Goal: Information Seeking & Learning: Find specific fact

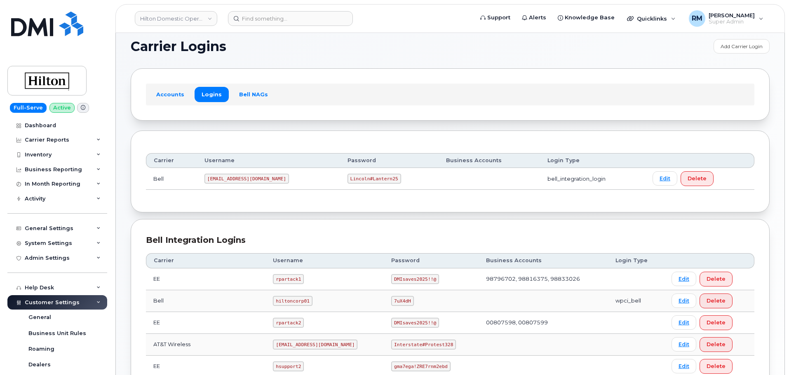
scroll to position [165, 0]
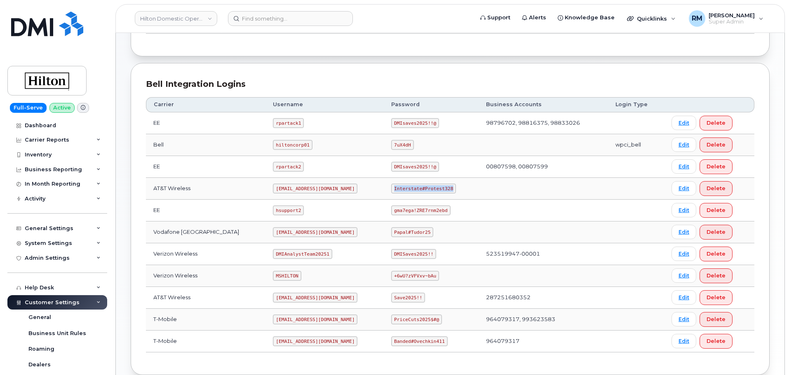
drag, startPoint x: 385, startPoint y: 190, endPoint x: 450, endPoint y: 187, distance: 65.2
click at [450, 187] on td "Interstate#Protest328" at bounding box center [431, 189] width 95 height 22
copy code "Interstate#Protest328"
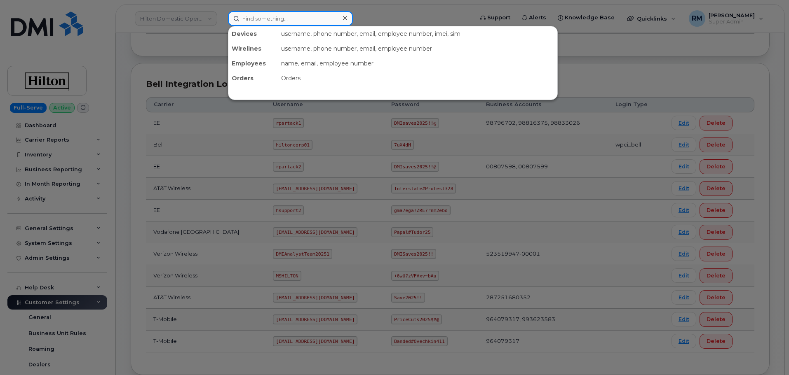
click at [258, 20] on input at bounding box center [290, 18] width 125 height 15
paste input "35 676511 001960 09"
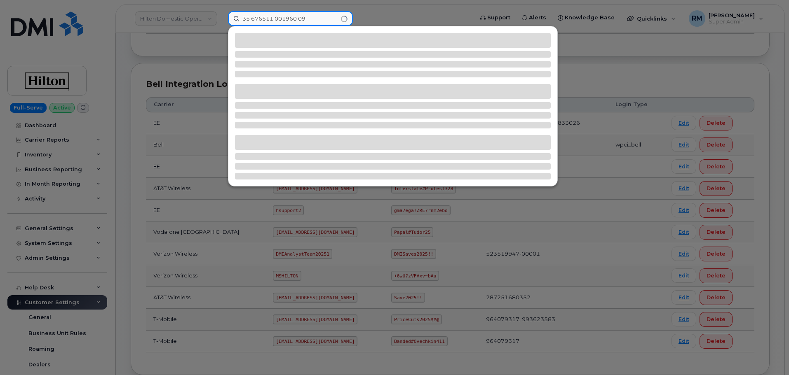
drag, startPoint x: 299, startPoint y: 18, endPoint x: 309, endPoint y: 20, distance: 10.2
click at [298, 18] on input "35 676511 001960 09" at bounding box center [290, 18] width 125 height 15
type input "3567651100196009"
click at [296, 21] on input "3567651100196009" at bounding box center [290, 18] width 125 height 15
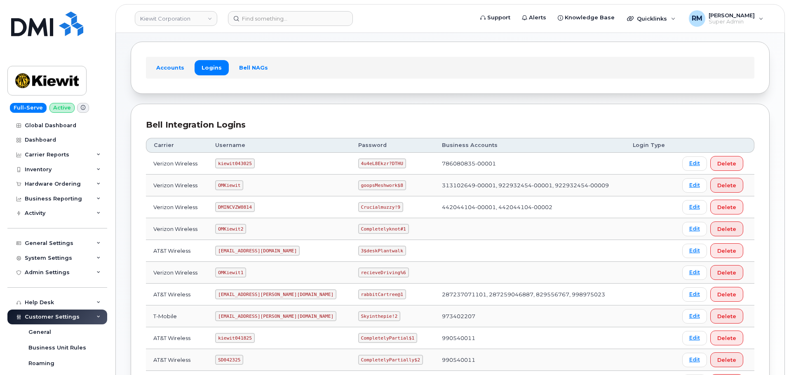
scroll to position [82, 0]
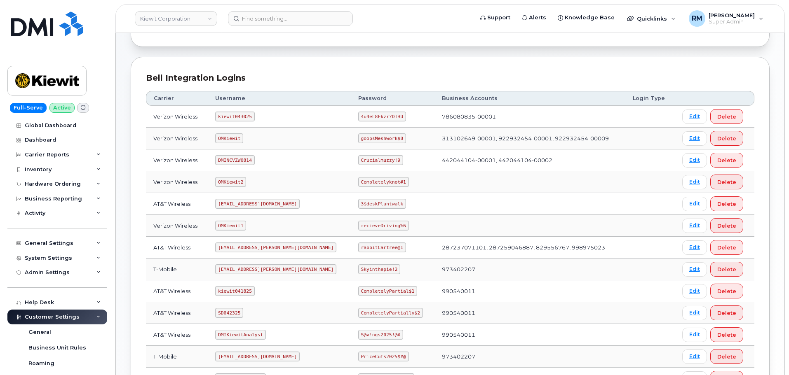
click at [232, 314] on code "SD042325" at bounding box center [229, 313] width 28 height 10
copy code "SD042325"
drag, startPoint x: 332, startPoint y: 314, endPoint x: 388, endPoint y: 314, distance: 55.6
click at [388, 314] on code "CompletelyPartially$2" at bounding box center [390, 313] width 65 height 10
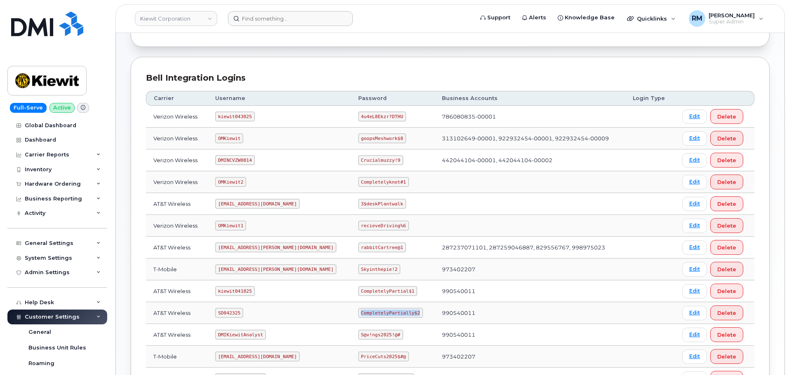
copy code "CompletelyPartially$2"
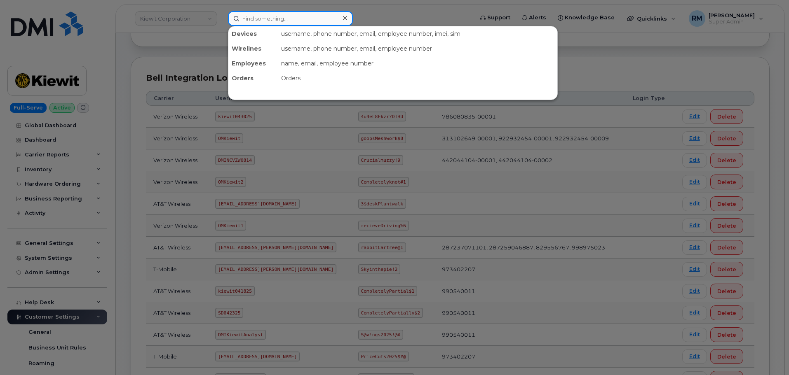
click at [301, 19] on input at bounding box center [290, 18] width 125 height 15
paste input "9056910922"
type input "9056910922"
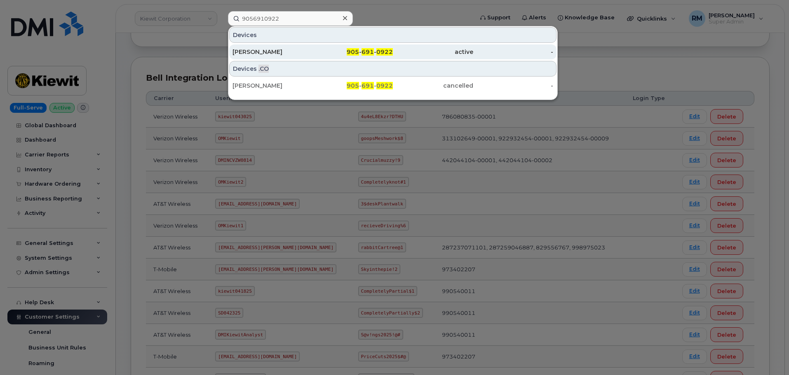
click at [269, 59] on div "Claude Grise" at bounding box center [272, 51] width 80 height 15
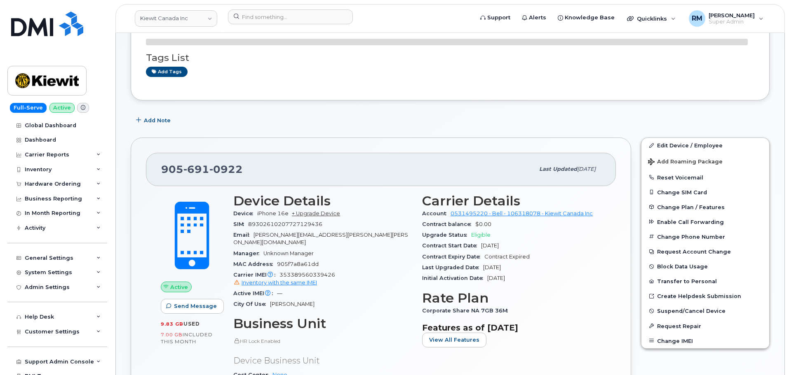
scroll to position [124, 0]
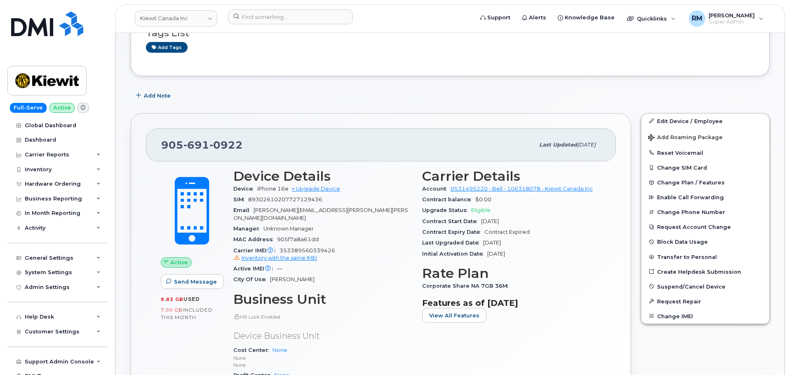
click at [359, 234] on div "MAC Address 905f7a8a61dd" at bounding box center [322, 239] width 179 height 11
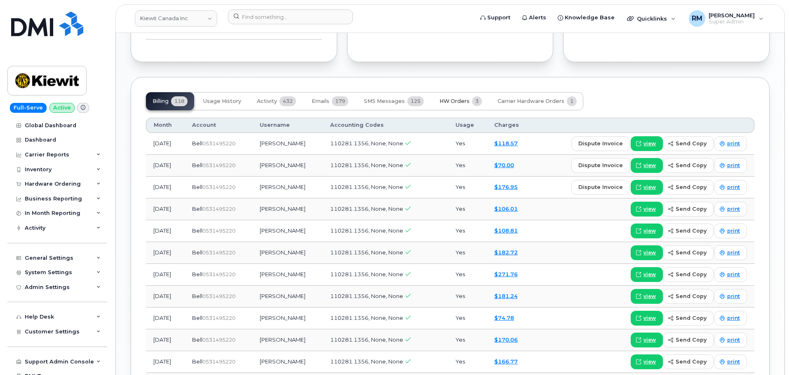
click at [453, 98] on span "HW Orders" at bounding box center [454, 101] width 30 height 7
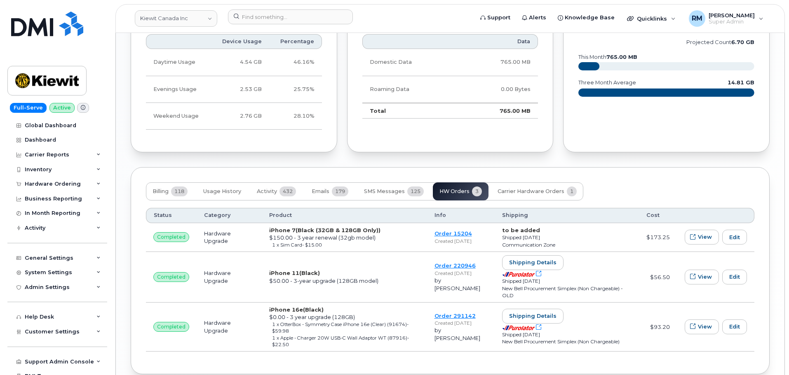
scroll to position [808, 0]
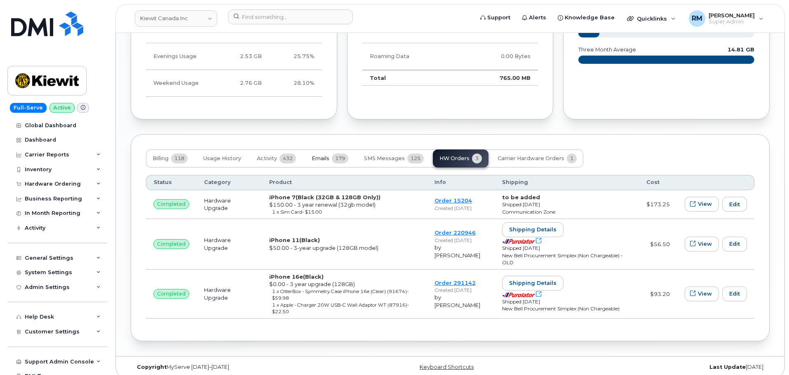
click at [331, 150] on button "Emails 179" at bounding box center [330, 159] width 50 height 18
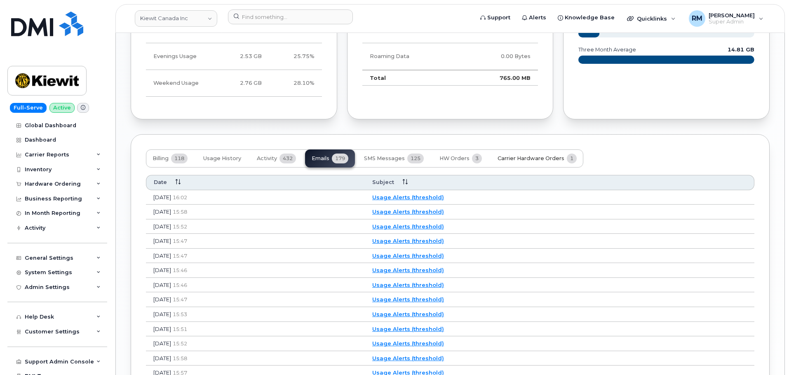
click at [531, 155] on span "Carrier Hardware Orders" at bounding box center [530, 158] width 67 height 7
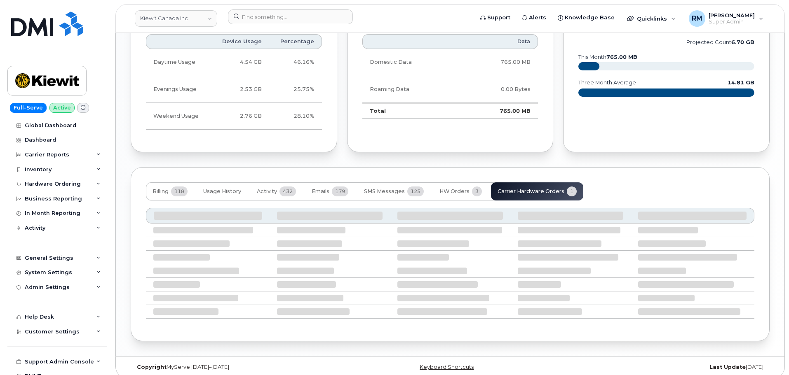
scroll to position [701, 0]
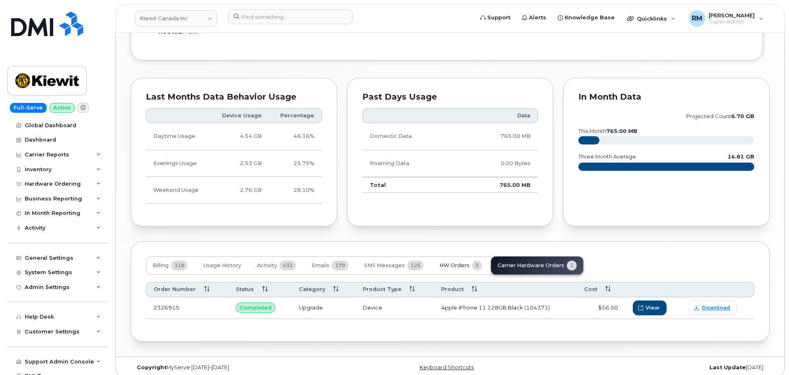
click at [451, 262] on span "HW Orders" at bounding box center [454, 265] width 30 height 7
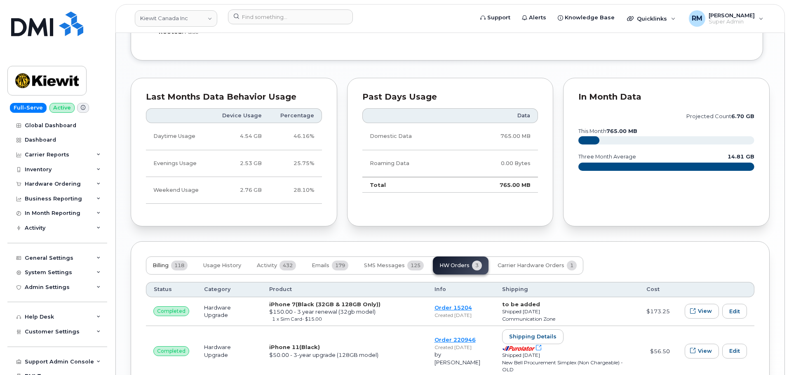
click at [155, 262] on span "Billing" at bounding box center [160, 265] width 16 height 7
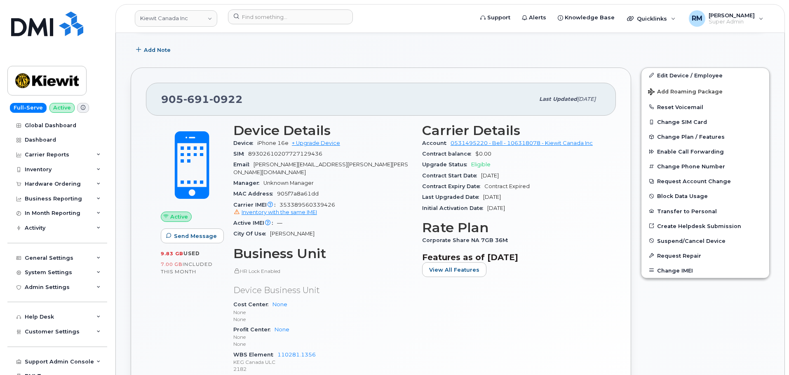
scroll to position [165, 0]
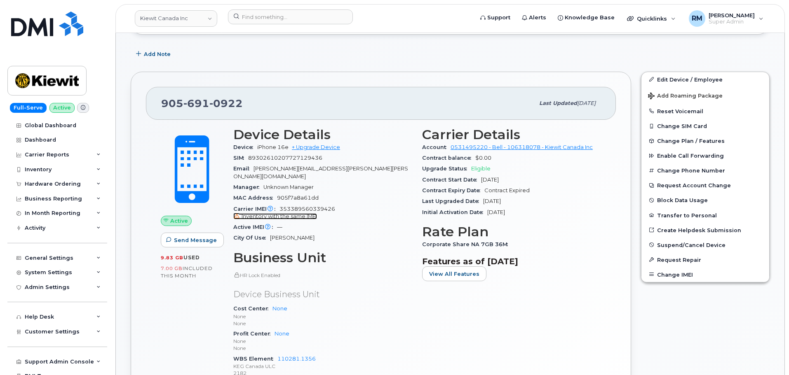
click at [302, 213] on span "Inventory with the same IMEI" at bounding box center [278, 216] width 75 height 6
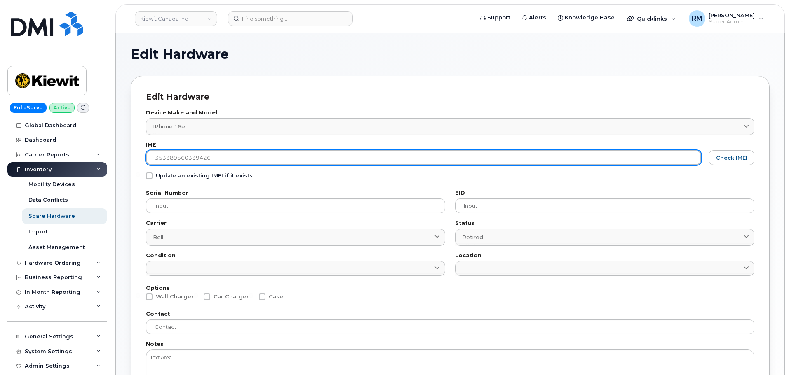
click at [190, 157] on input "353389560339426" at bounding box center [423, 157] width 555 height 15
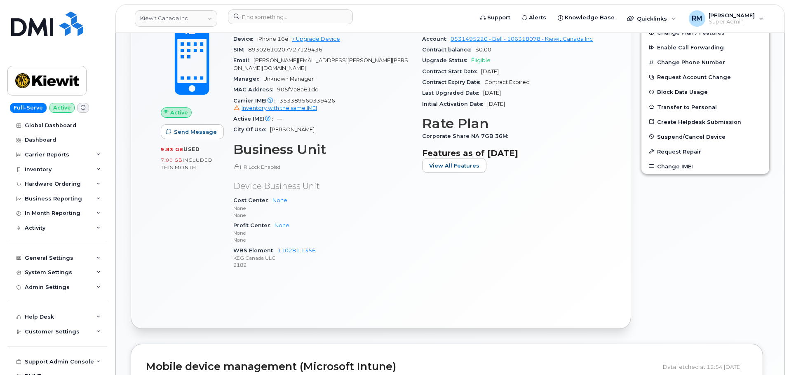
scroll to position [281, 0]
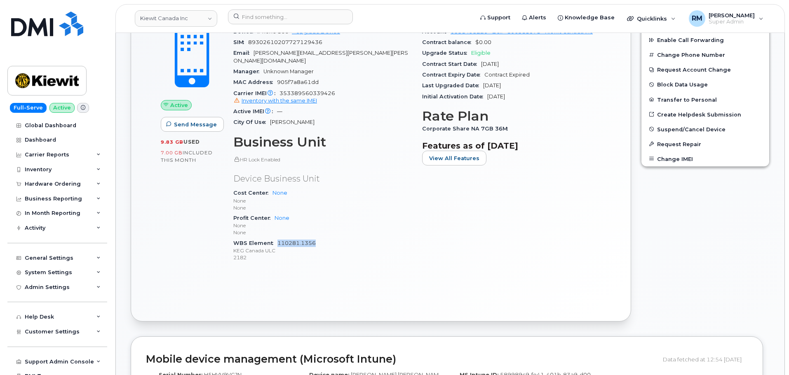
drag, startPoint x: 333, startPoint y: 237, endPoint x: 278, endPoint y: 238, distance: 54.8
click at [278, 238] on div "WBS Element 110281.1356 KEG Canada ULC 2182" at bounding box center [322, 250] width 179 height 25
click at [57, 182] on div "Hardware Ordering" at bounding box center [53, 184] width 56 height 7
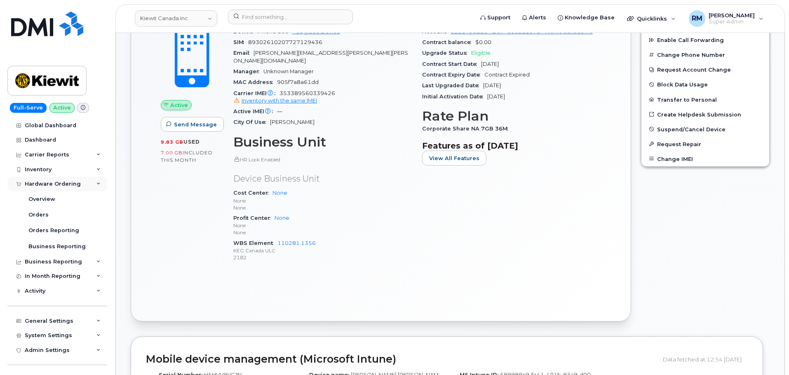
click at [57, 182] on div "Hardware Ordering" at bounding box center [53, 184] width 56 height 7
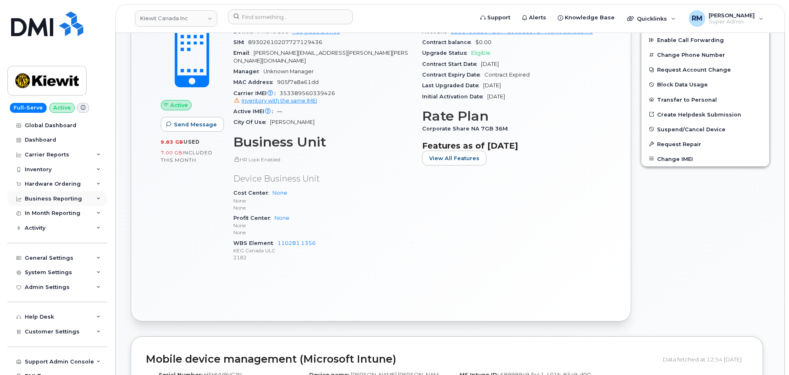
click at [57, 199] on div "Business Reporting" at bounding box center [53, 199] width 57 height 7
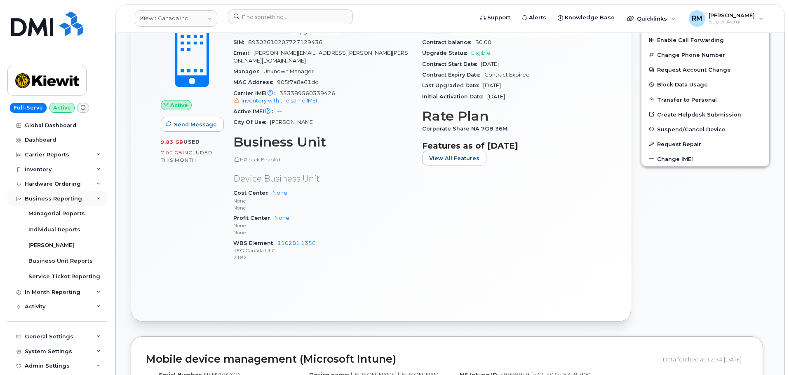
click at [57, 199] on div "Business Reporting" at bounding box center [53, 199] width 57 height 7
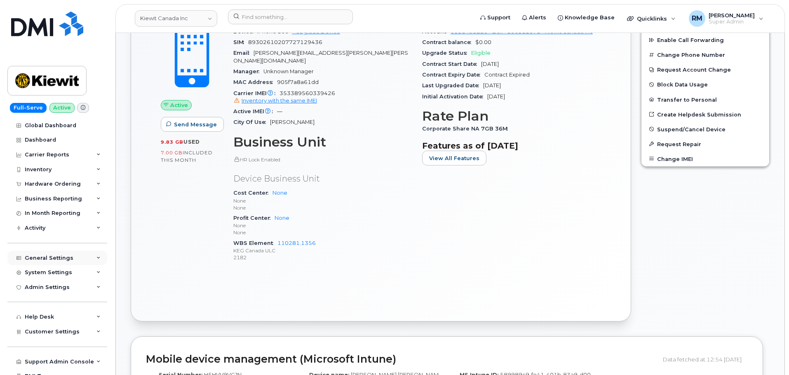
click at [51, 255] on div "General Settings" at bounding box center [49, 258] width 49 height 7
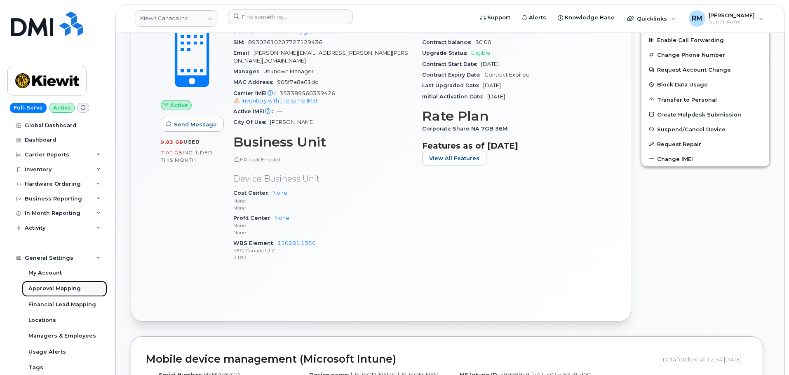
click at [56, 288] on div "Approval Mapping" at bounding box center [54, 288] width 52 height 7
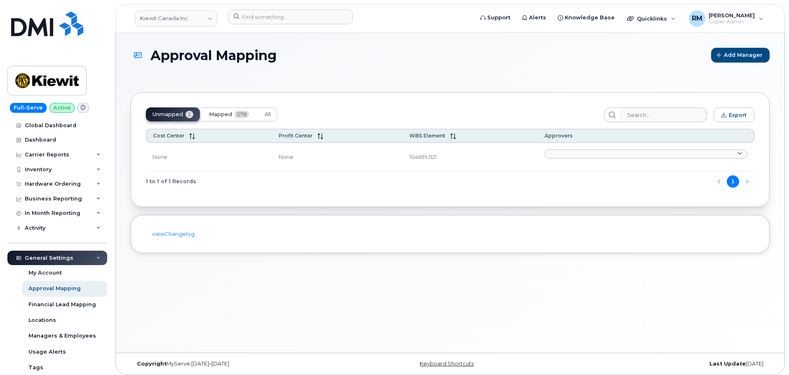
click at [219, 115] on span "Mapped" at bounding box center [220, 114] width 23 height 7
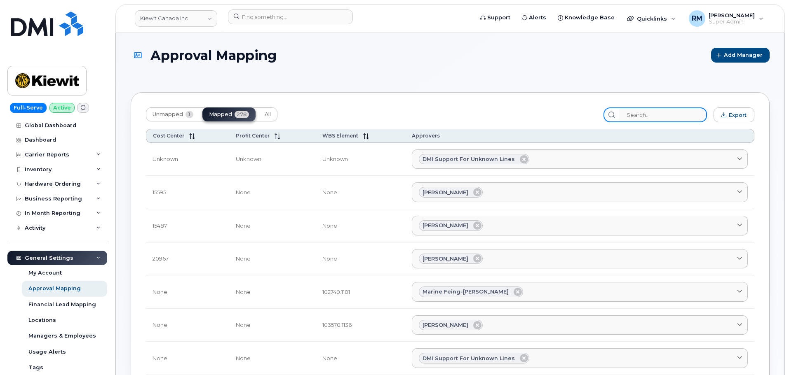
click at [644, 116] on input "search" at bounding box center [663, 115] width 88 height 15
paste input "110281.1356"
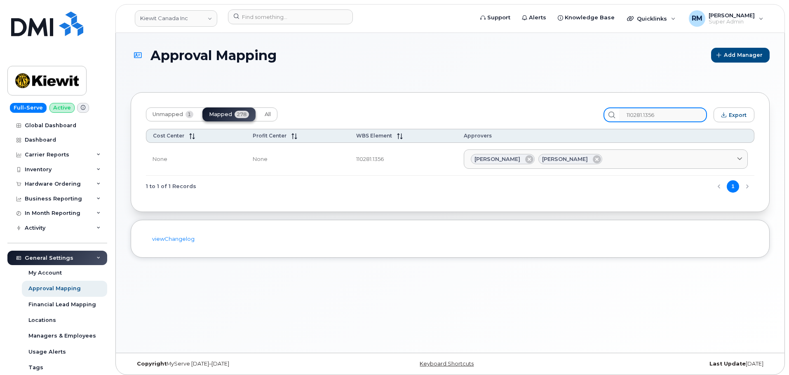
type input "110281.1356"
drag, startPoint x: 672, startPoint y: 116, endPoint x: 607, endPoint y: 115, distance: 64.7
click at [607, 115] on div "Unmapped 1 Mapped 278 All 110281.1356 Export" at bounding box center [450, 115] width 608 height 15
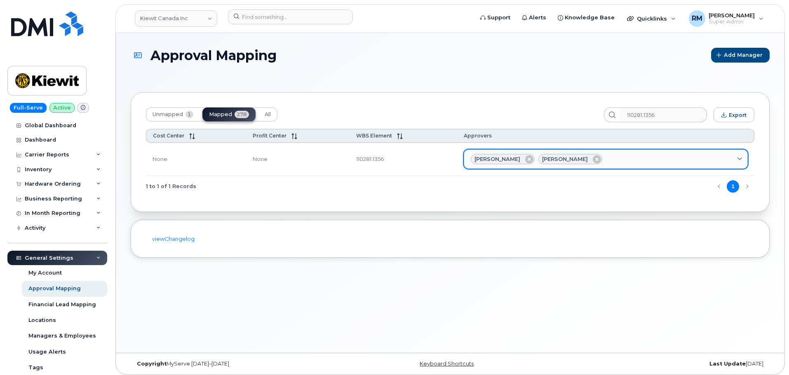
click at [506, 159] on span "[PERSON_NAME]" at bounding box center [497, 159] width 46 height 8
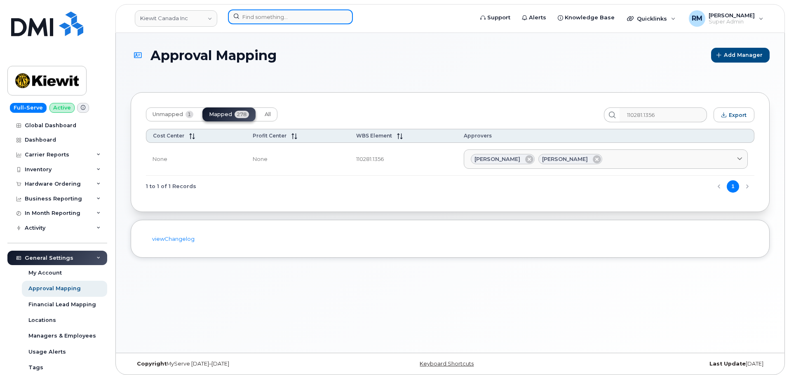
click at [288, 15] on input at bounding box center [290, 16] width 125 height 15
paste input "ennifer Krussel"
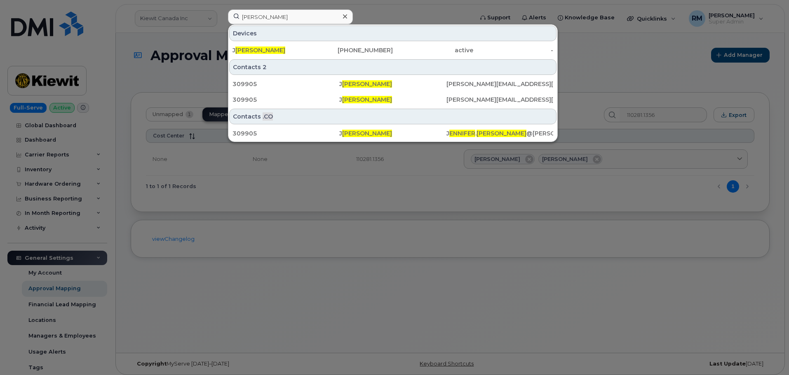
click at [397, 187] on div at bounding box center [394, 187] width 789 height 375
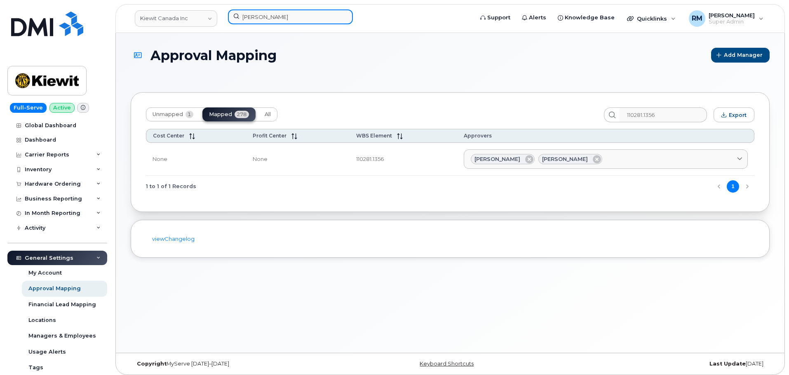
click at [262, 10] on input "ennifer Krussel" at bounding box center [290, 16] width 125 height 15
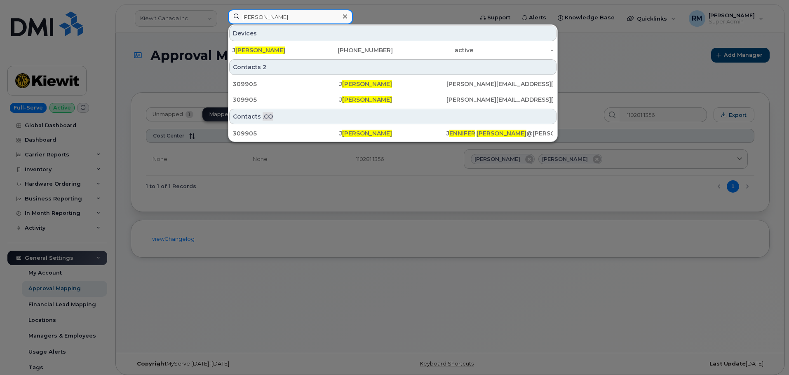
click at [262, 10] on input "ennifer Krussel" at bounding box center [290, 16] width 125 height 15
paste input "9056910922"
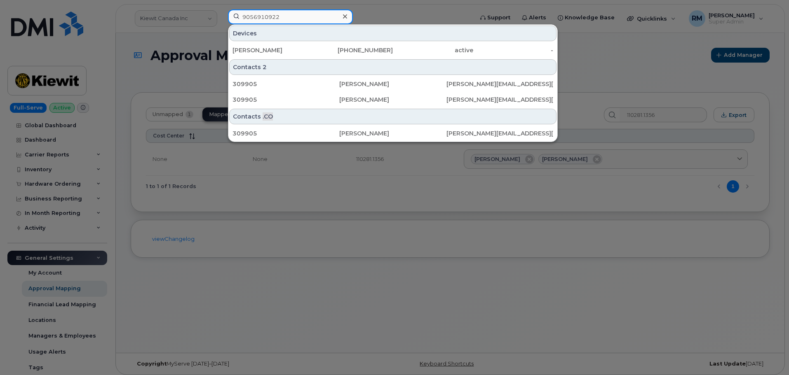
type input "9056910922"
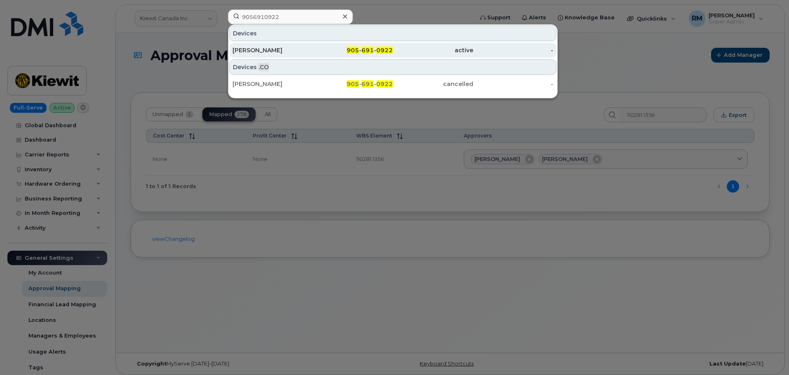
click at [270, 51] on div "Claude Grise" at bounding box center [272, 50] width 80 height 8
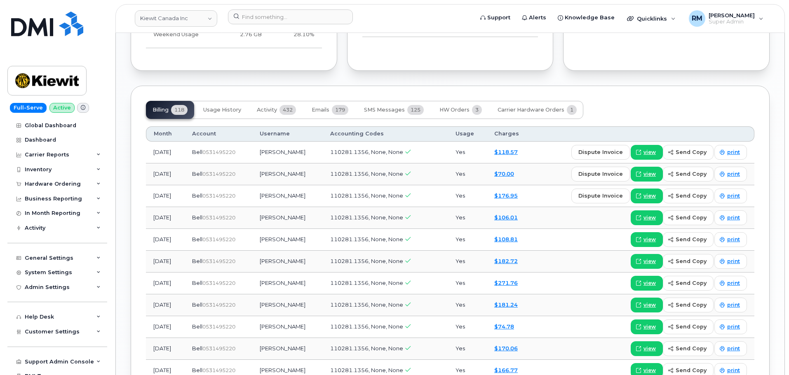
scroll to position [865, 0]
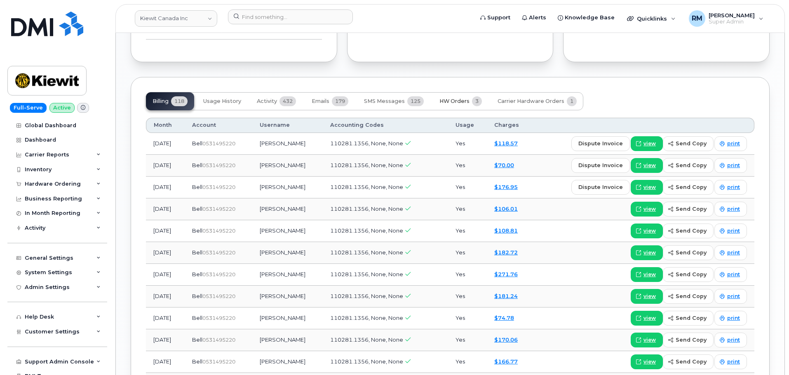
click at [449, 98] on span "HW Orders" at bounding box center [454, 101] width 30 height 7
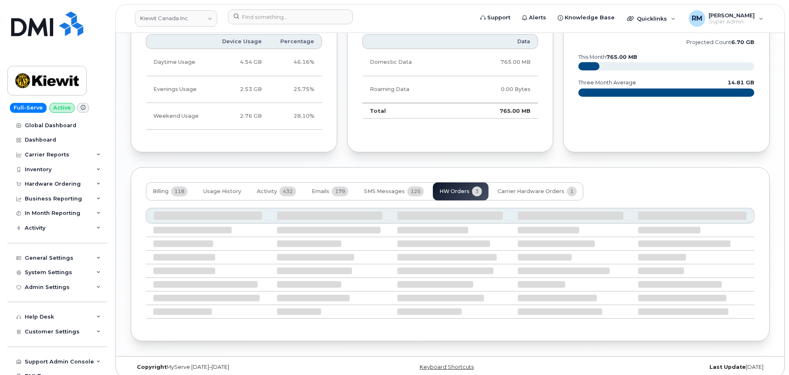
scroll to position [808, 0]
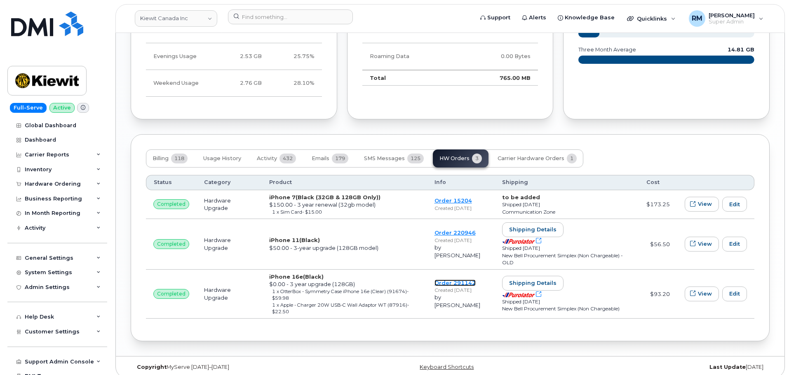
click at [450, 280] on link "Order 291142" at bounding box center [454, 283] width 41 height 7
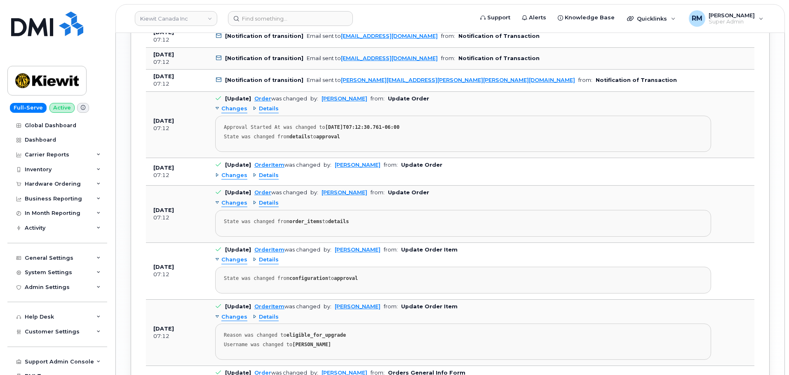
scroll to position [1343, 0]
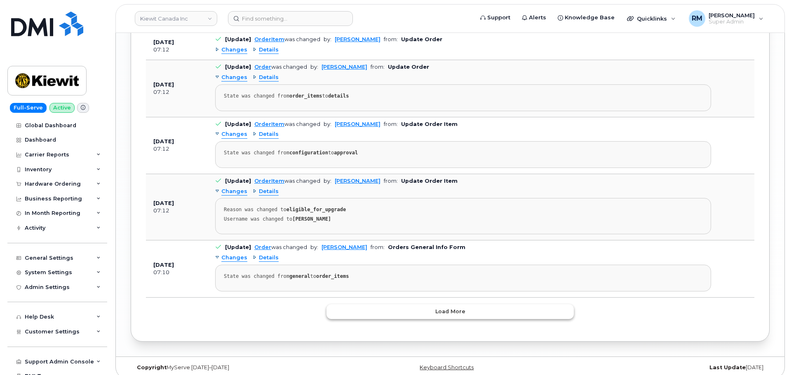
click at [447, 308] on span "Load more" at bounding box center [450, 312] width 30 height 8
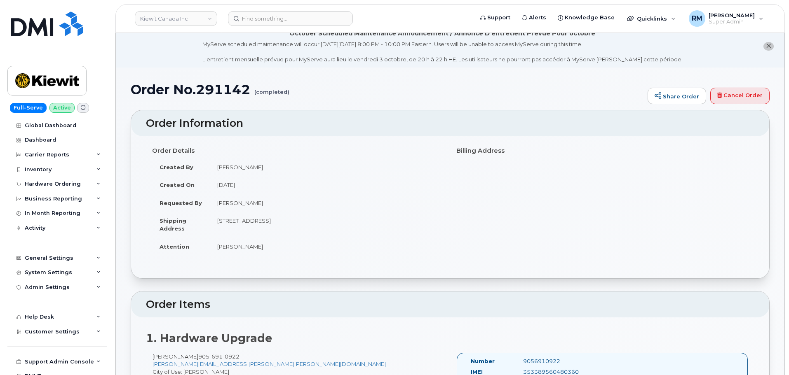
scroll to position [0, 0]
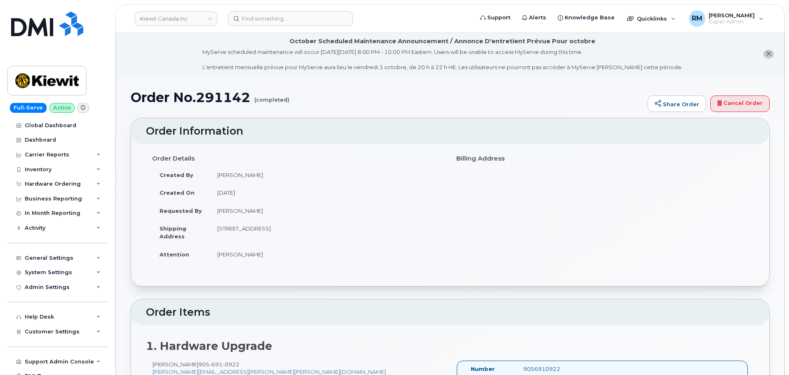
click at [294, 185] on td "[DATE]" at bounding box center [327, 193] width 234 height 18
click at [59, 260] on div "General Settings" at bounding box center [49, 258] width 49 height 7
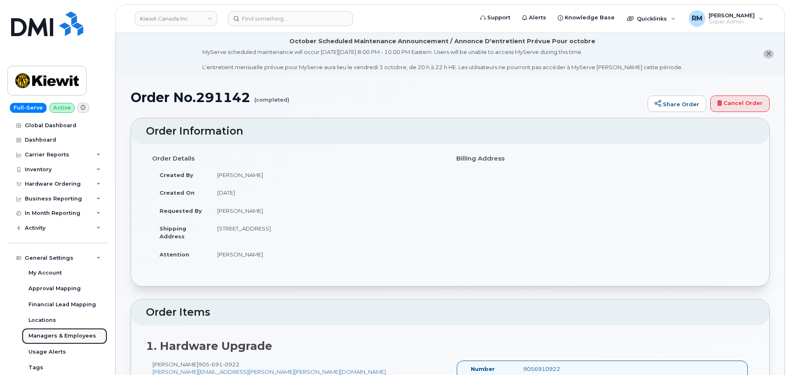
click at [55, 339] on div "Managers & Employees" at bounding box center [62, 335] width 68 height 7
click at [58, 336] on div "Managers & Employees" at bounding box center [62, 335] width 68 height 7
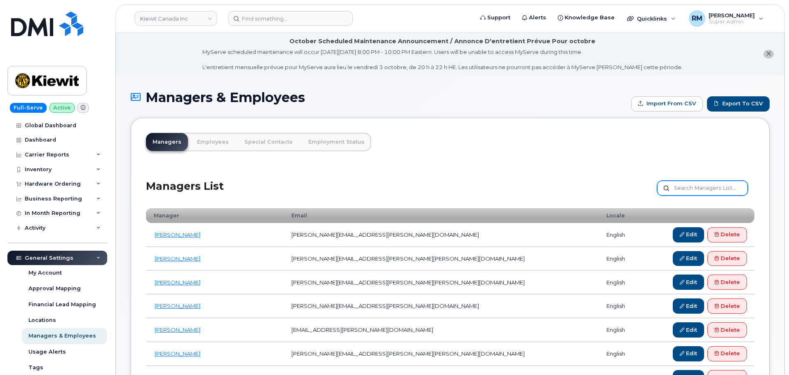
click at [683, 185] on input "text" at bounding box center [702, 188] width 91 height 15
type input "[PERSON_NAME]"
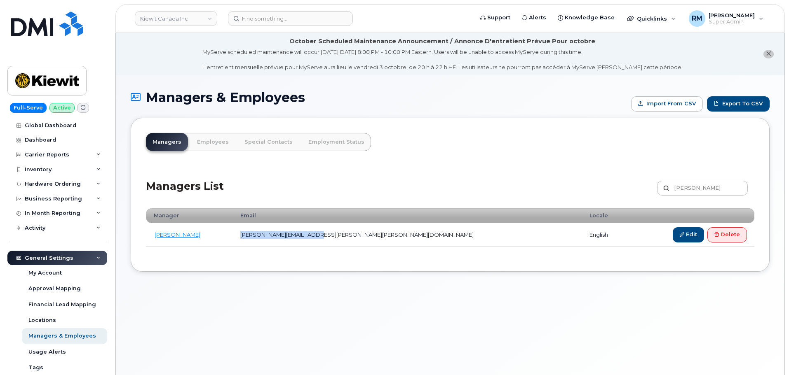
drag, startPoint x: 376, startPoint y: 230, endPoint x: 280, endPoint y: 237, distance: 96.2
click at [280, 237] on td "[PERSON_NAME][EMAIL_ADDRESS][PERSON_NAME][PERSON_NAME][DOMAIN_NAME]" at bounding box center [407, 235] width 349 height 24
copy td "[PERSON_NAME][EMAIL_ADDRESS][PERSON_NAME][PERSON_NAME][DOMAIN_NAME]"
drag, startPoint x: 355, startPoint y: 295, endPoint x: 392, endPoint y: 339, distance: 57.0
click at [355, 295] on div "Managers & Employees Import from CSV Export to CSV Managers Employees Special C…" at bounding box center [450, 235] width 668 height 320
